Goal: Navigation & Orientation: Find specific page/section

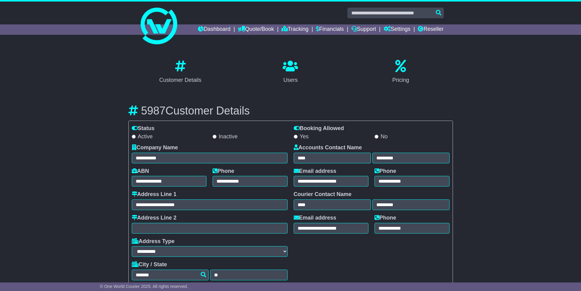
select select "**********"
select select "**"
click at [427, 31] on link "Reseller" at bounding box center [431, 29] width 26 height 10
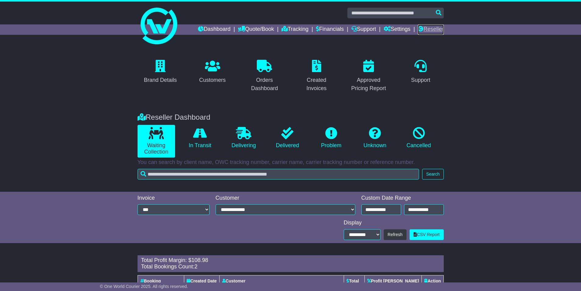
click at [424, 30] on link "Reseller" at bounding box center [431, 29] width 26 height 10
click at [217, 75] on link "Customers" at bounding box center [212, 72] width 34 height 29
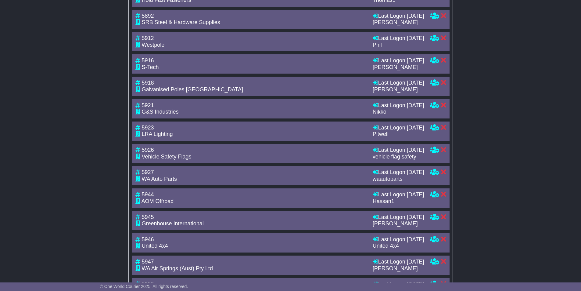
scroll to position [582, 0]
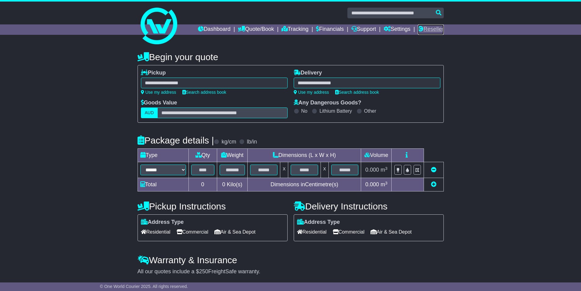
click at [428, 28] on link "Reseller" at bounding box center [431, 29] width 26 height 10
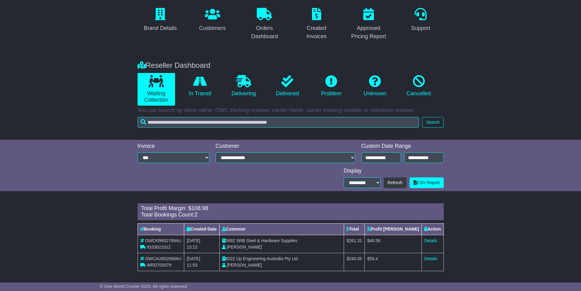
scroll to position [54, 0]
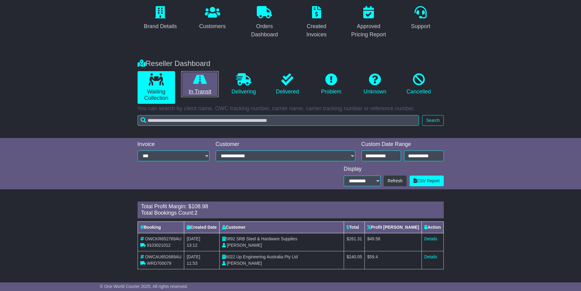
click at [204, 80] on icon at bounding box center [200, 79] width 14 height 12
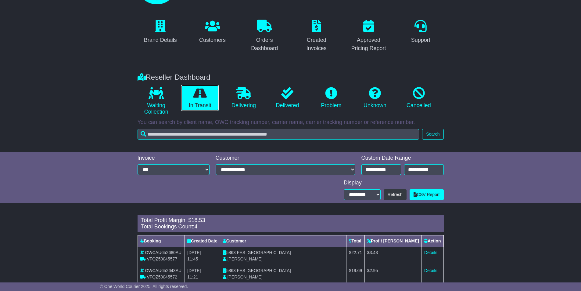
scroll to position [90, 0]
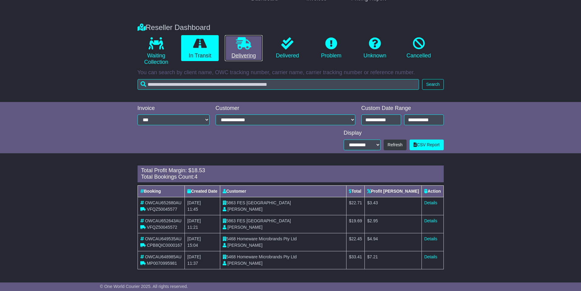
click at [241, 43] on icon at bounding box center [243, 43] width 15 height 12
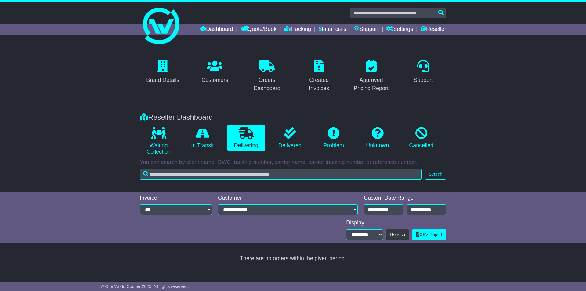
click at [314, 141] on li "Problem" at bounding box center [334, 141] width 44 height 33
click at [297, 139] on link "Delivered" at bounding box center [290, 138] width 38 height 26
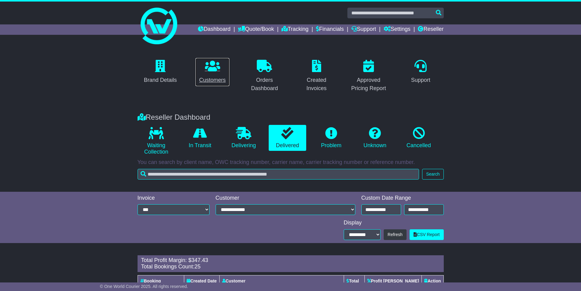
click at [214, 64] on icon at bounding box center [212, 66] width 15 height 12
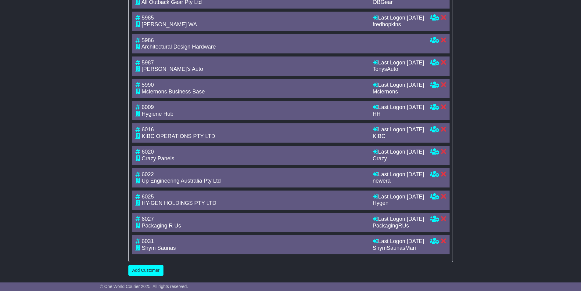
scroll to position [1222, 0]
